Goal: Information Seeking & Learning: Find specific fact

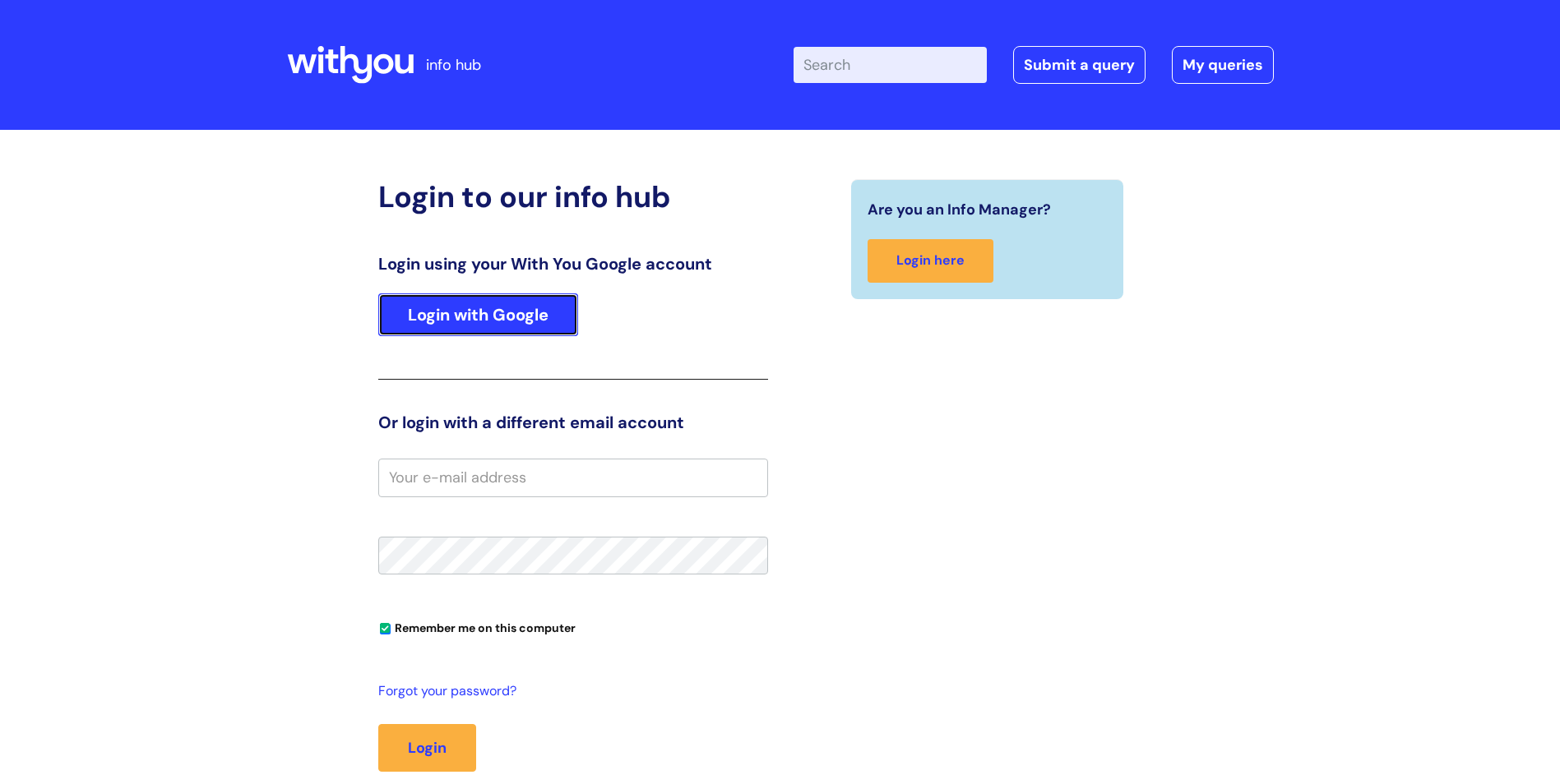
click at [510, 308] on link "Login with Google" at bounding box center [478, 315] width 200 height 43
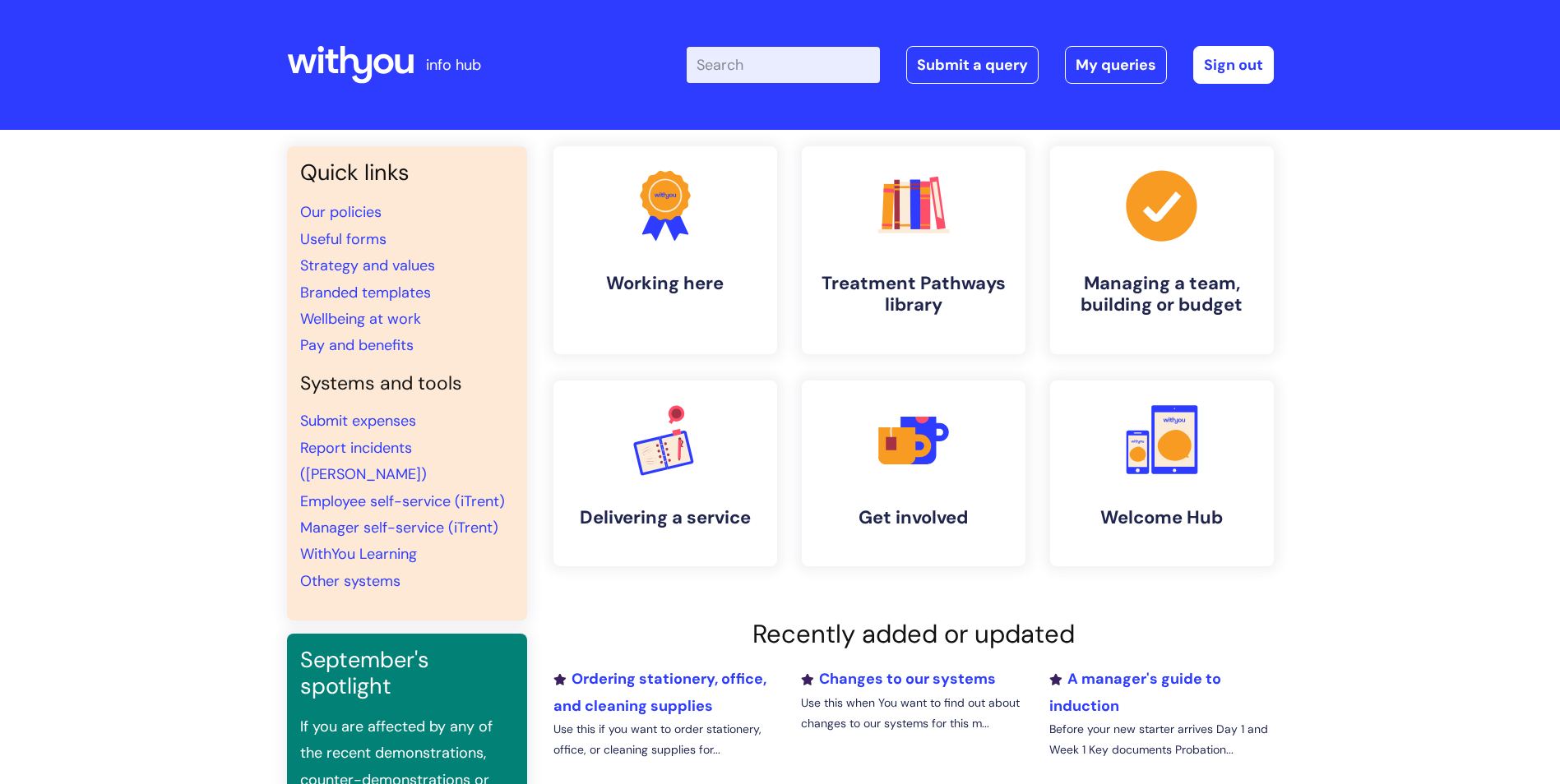
click at [836, 74] on input "Enter your search term here..." at bounding box center [782, 65] width 193 height 36
type input "new"
click button "Search" at bounding box center [0, 0] width 0 height 0
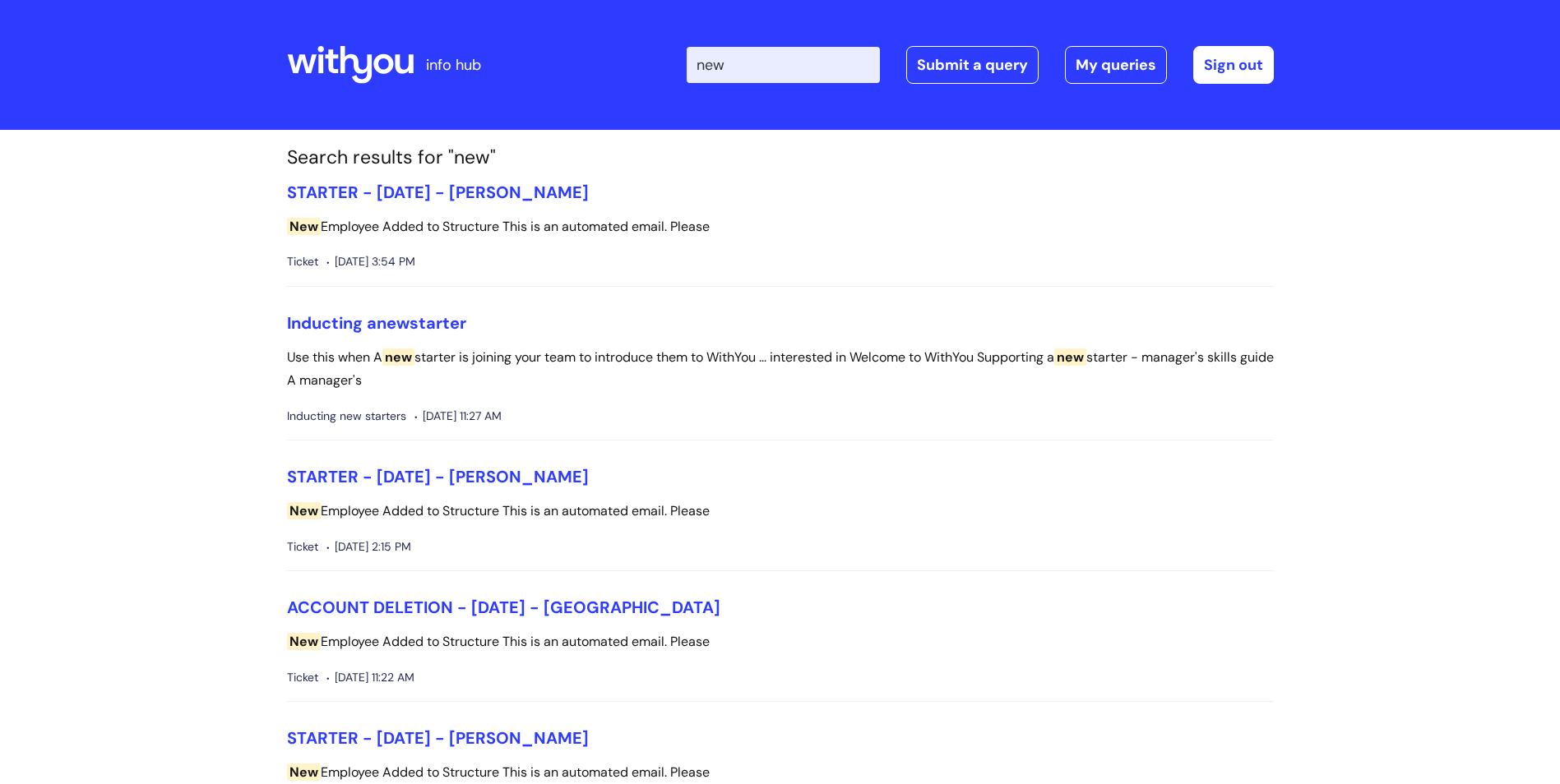
click at [776, 61] on input "new" at bounding box center [782, 65] width 193 height 36
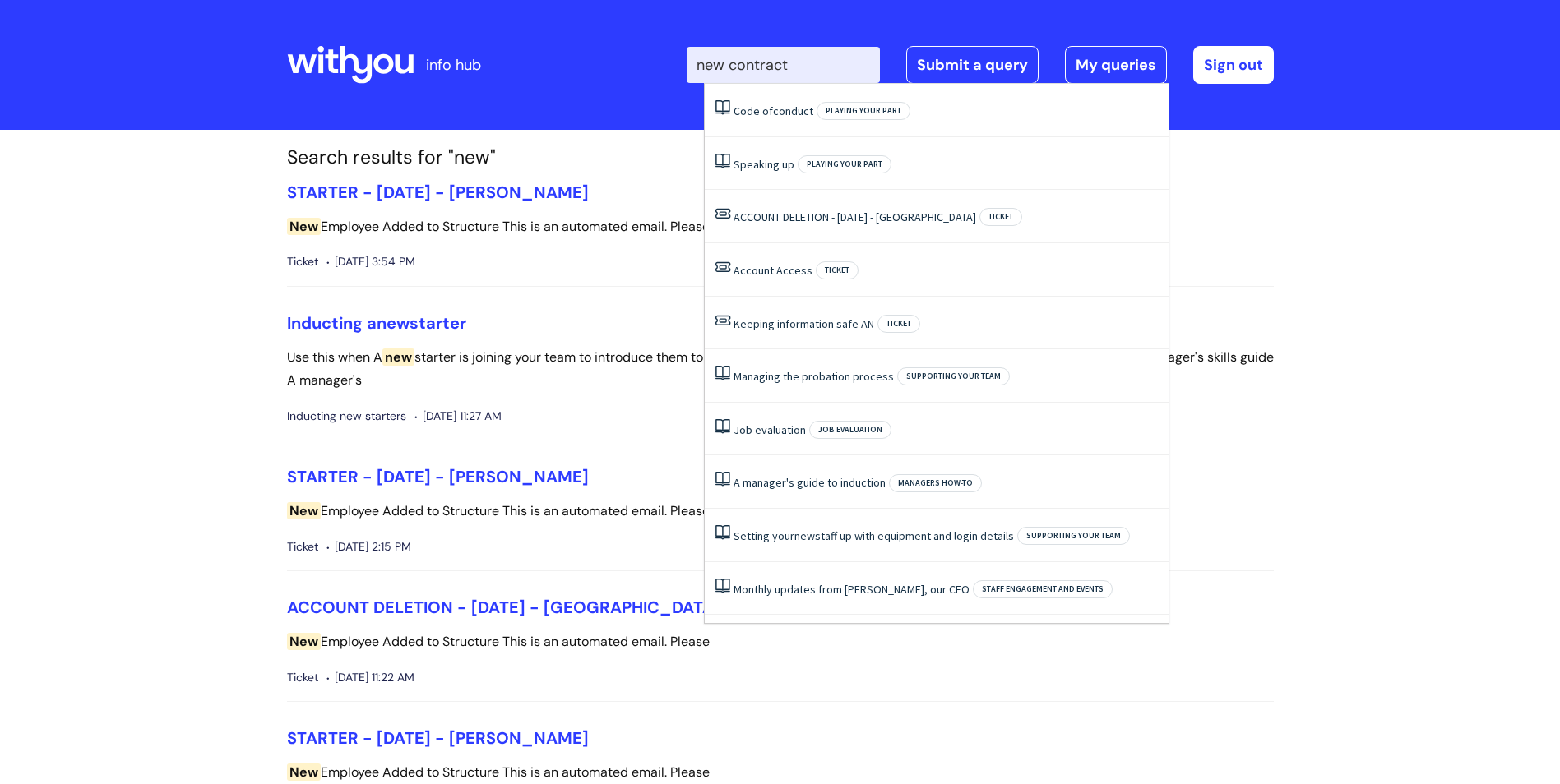
type input "new contract"
click button "Search" at bounding box center [0, 0] width 0 height 0
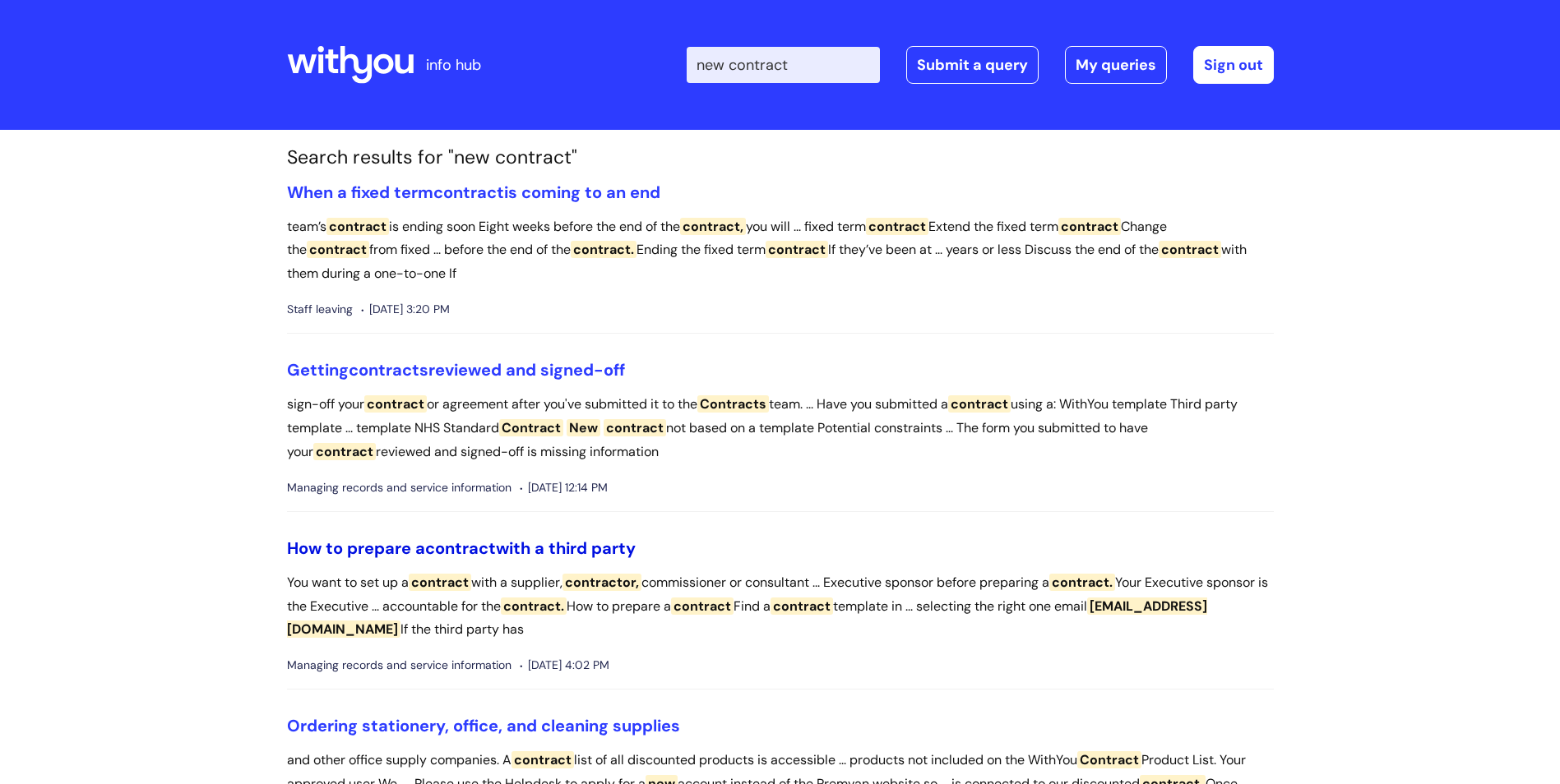
click at [454, 550] on span "contract" at bounding box center [460, 549] width 71 height 22
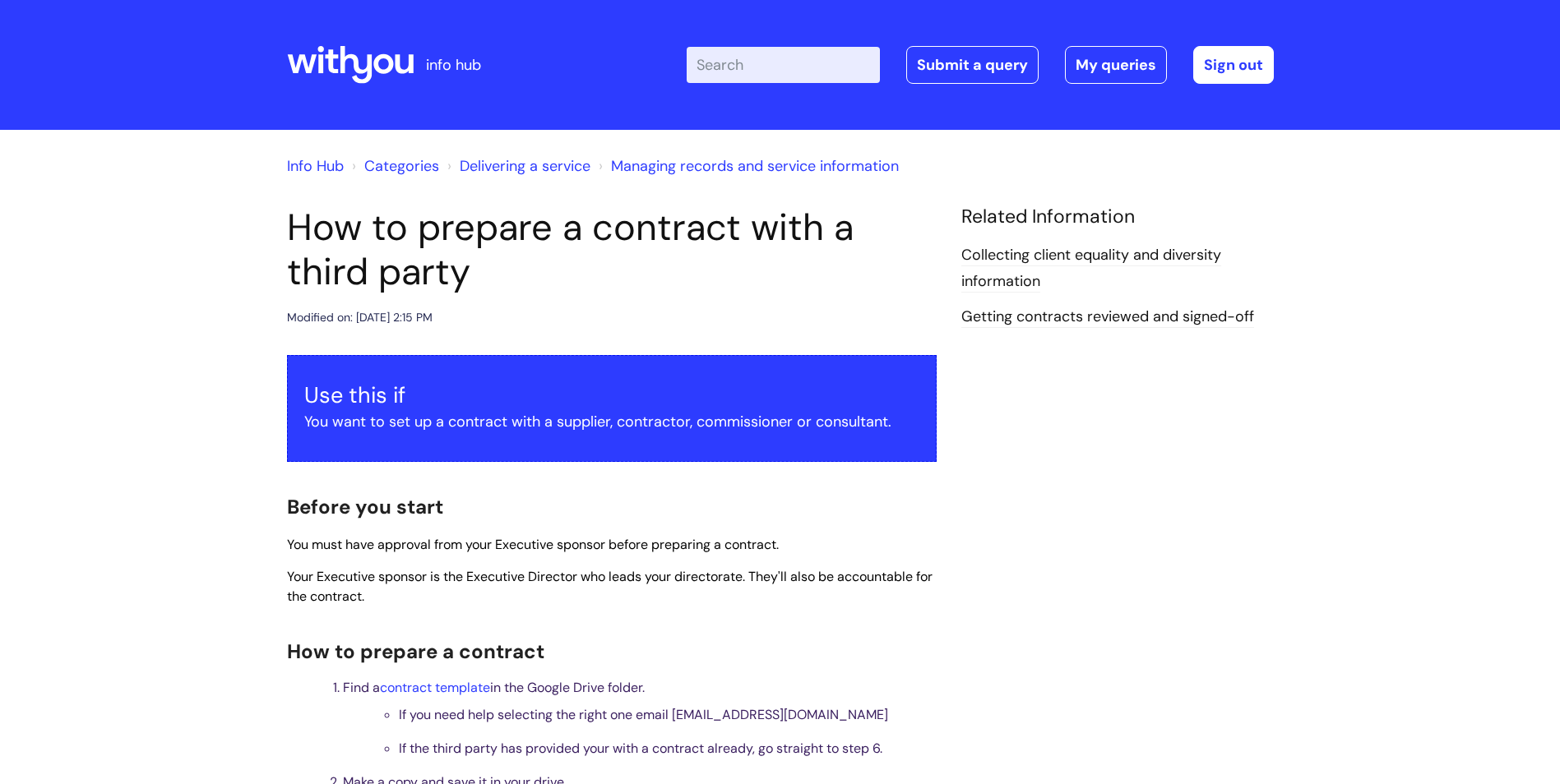
click at [767, 67] on input "Enter your search term here..." at bounding box center [782, 65] width 193 height 36
type input "ncf"
click button "Search" at bounding box center [0, 0] width 0 height 0
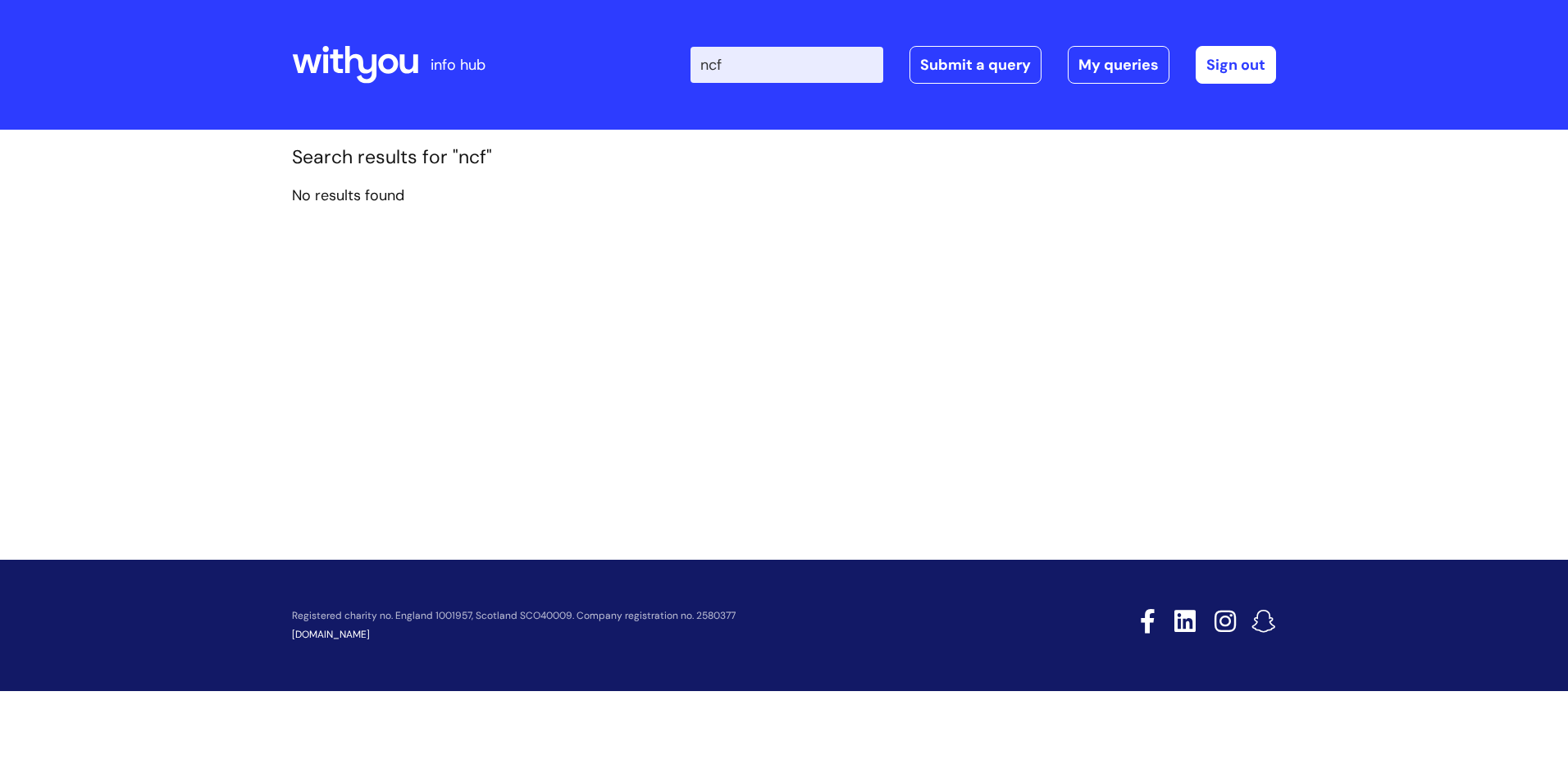
drag, startPoint x: 749, startPoint y: 61, endPoint x: 689, endPoint y: 62, distance: 60.0
click at [689, 62] on div "Enter your search term here... ncf Search Submit a query My queries Welcome Dan…" at bounding box center [906, 65] width 739 height 97
